Goal: Transaction & Acquisition: Purchase product/service

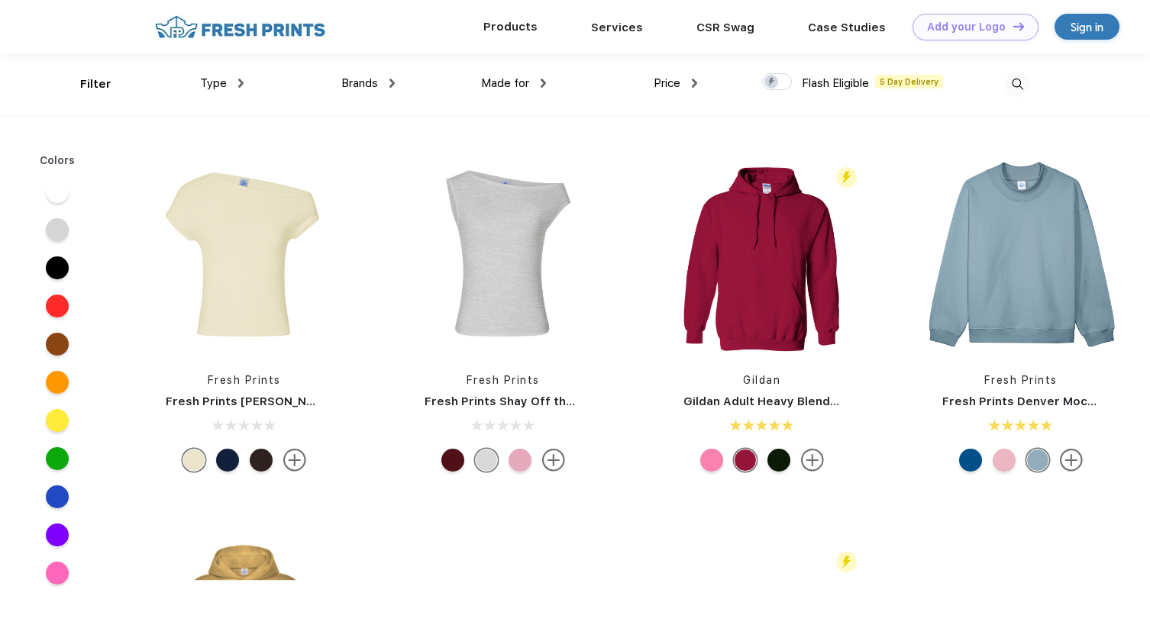
scroll to position [1, 0]
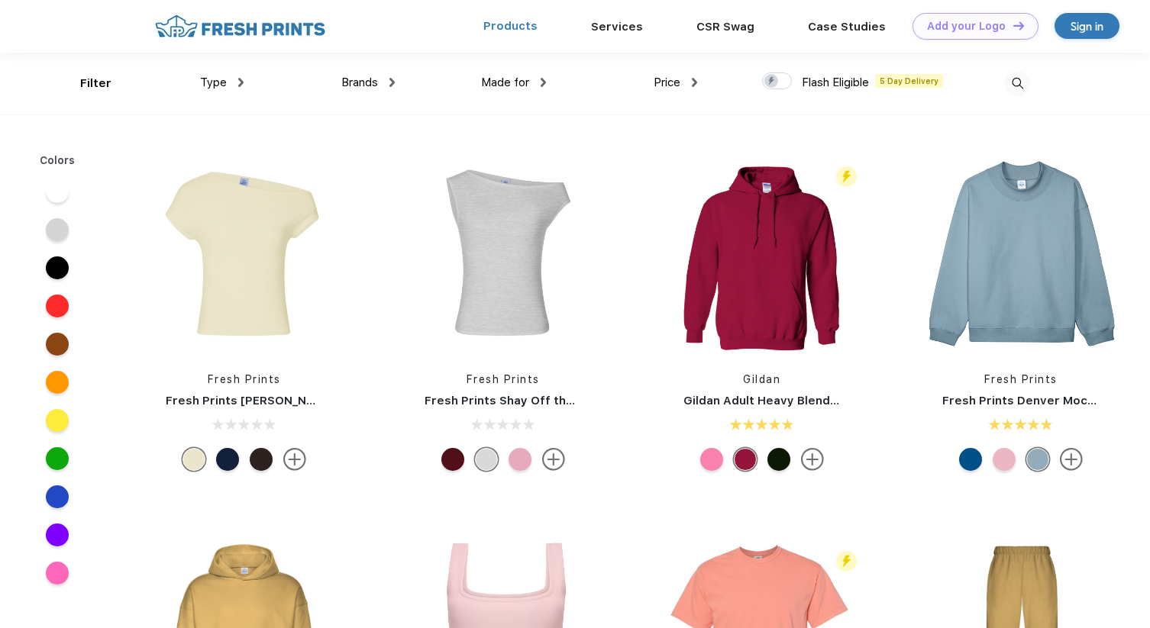
click at [527, 29] on link "Products" at bounding box center [510, 26] width 54 height 14
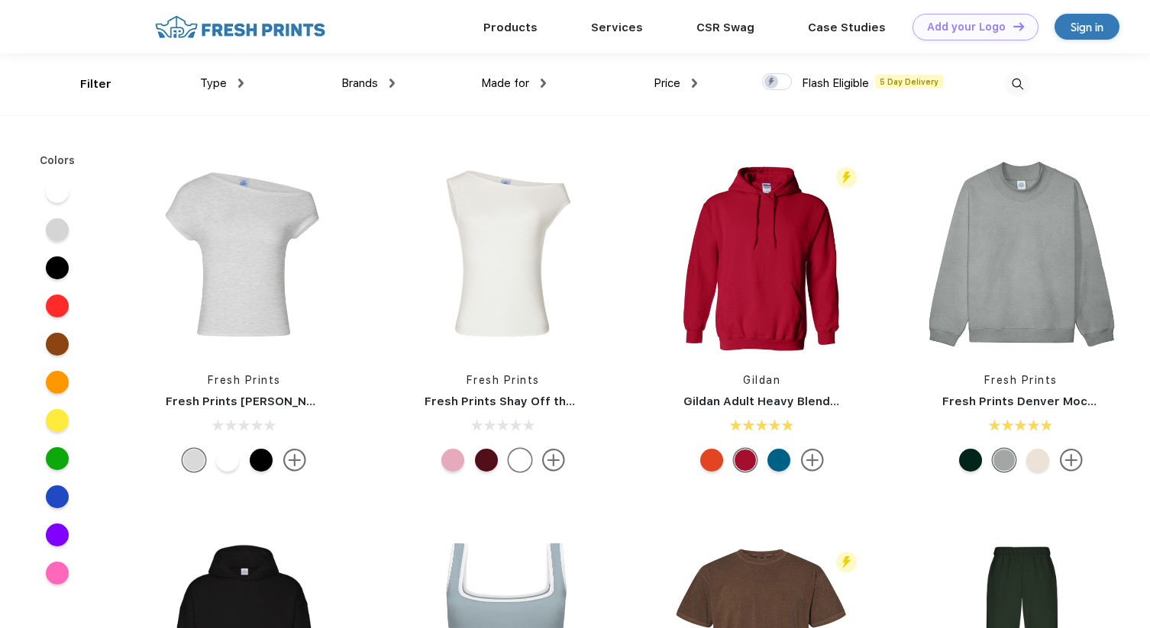
scroll to position [1, 0]
click at [228, 86] on div "Type" at bounding box center [222, 83] width 44 height 18
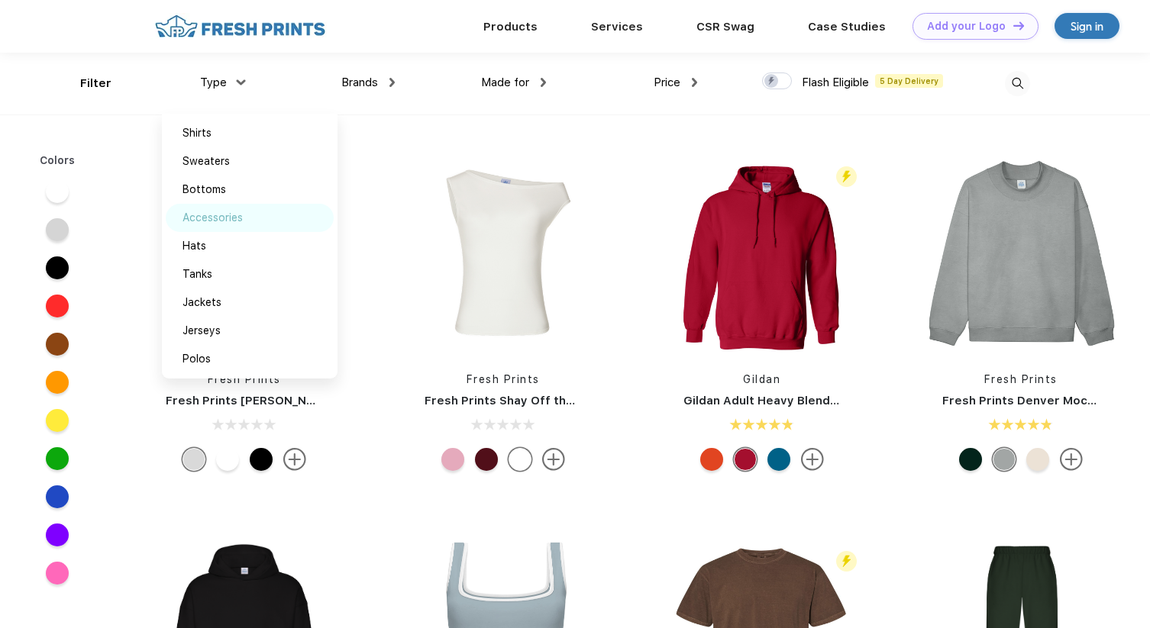
click at [215, 222] on div "Accessories" at bounding box center [212, 218] width 60 height 16
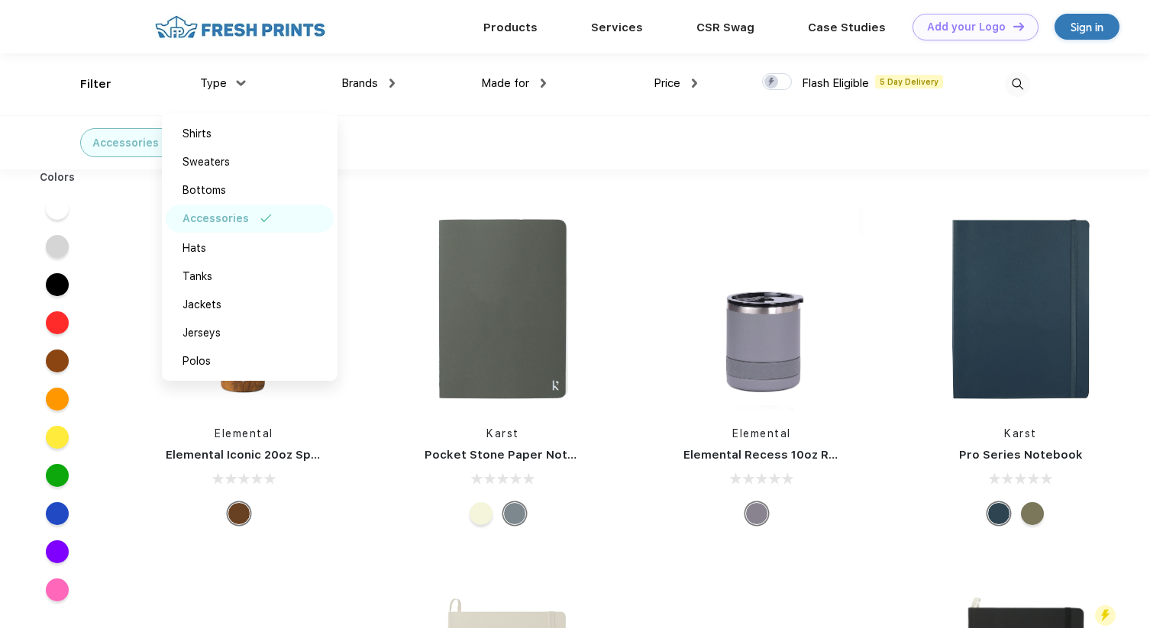
click at [518, 160] on div "Accessories" at bounding box center [575, 142] width 1150 height 54
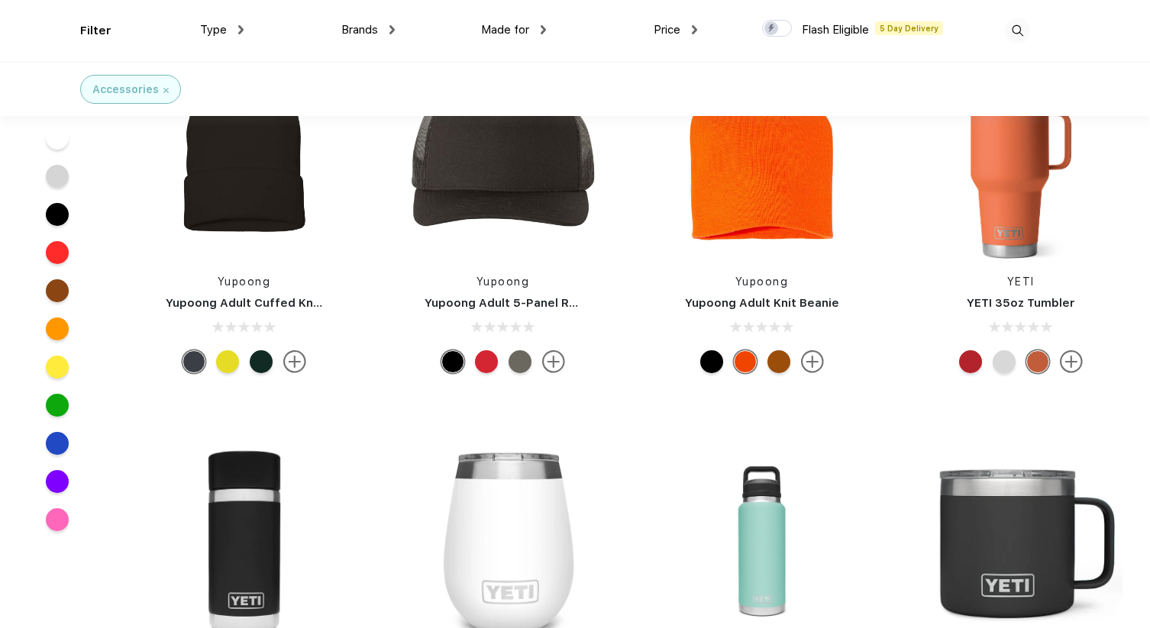
scroll to position [13259, 0]
